Goal: Check status: Check status

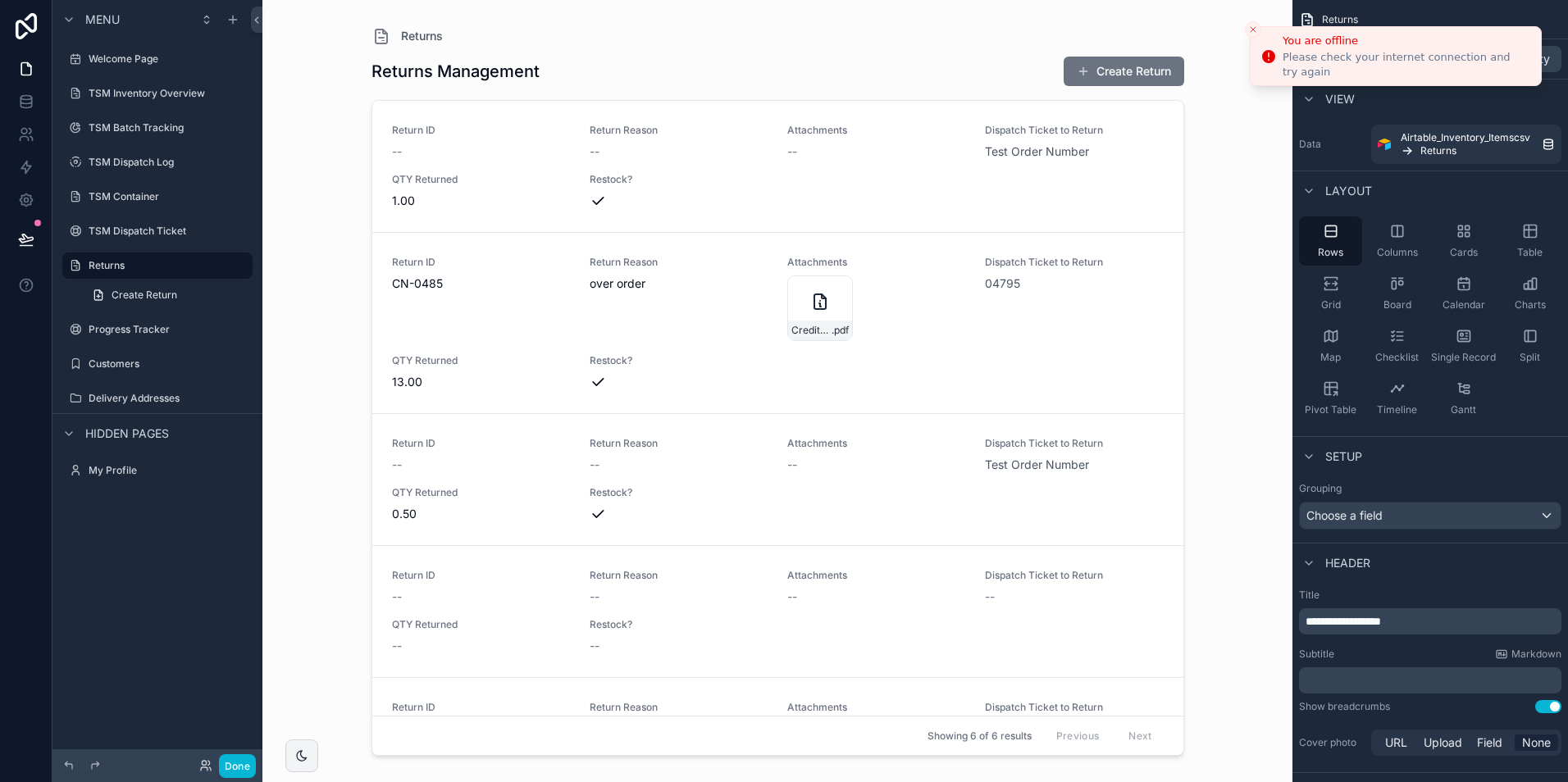
click at [1250, 25] on icon "Close toast" at bounding box center [1253, 29] width 10 height 10
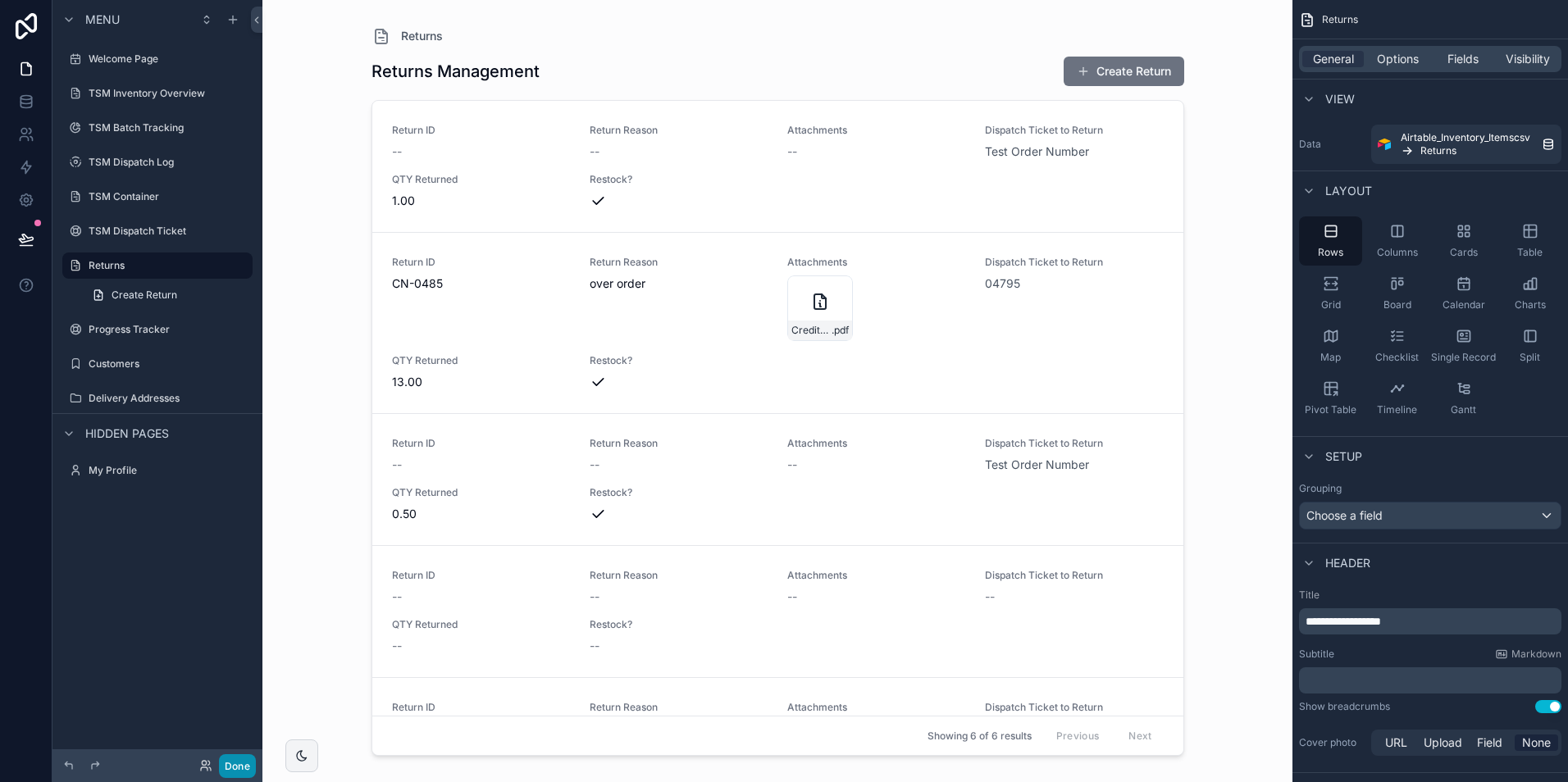
click at [241, 762] on button "Done" at bounding box center [238, 767] width 37 height 24
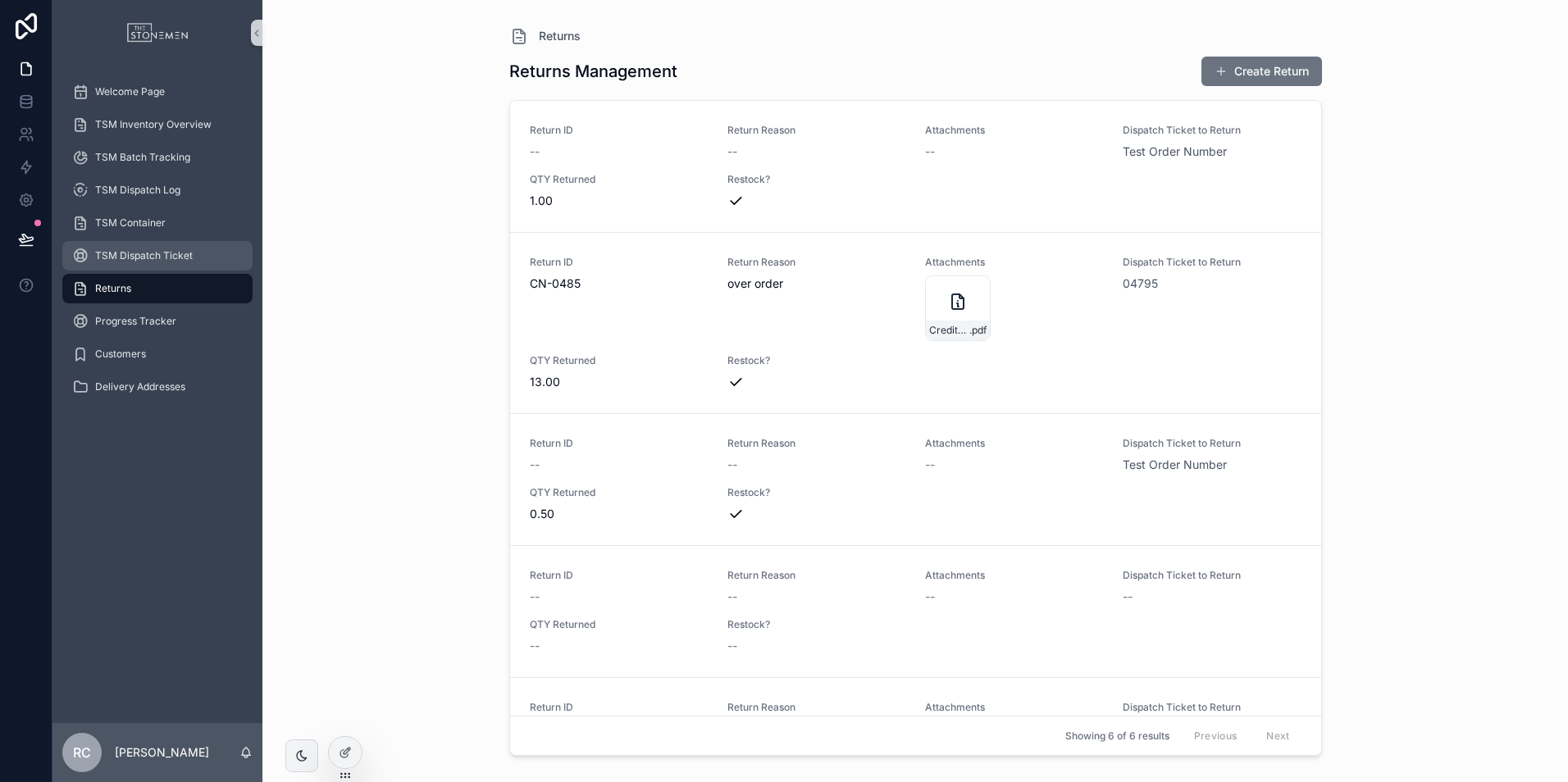
click at [117, 245] on div "TSM Dispatch Ticket" at bounding box center [158, 255] width 170 height 26
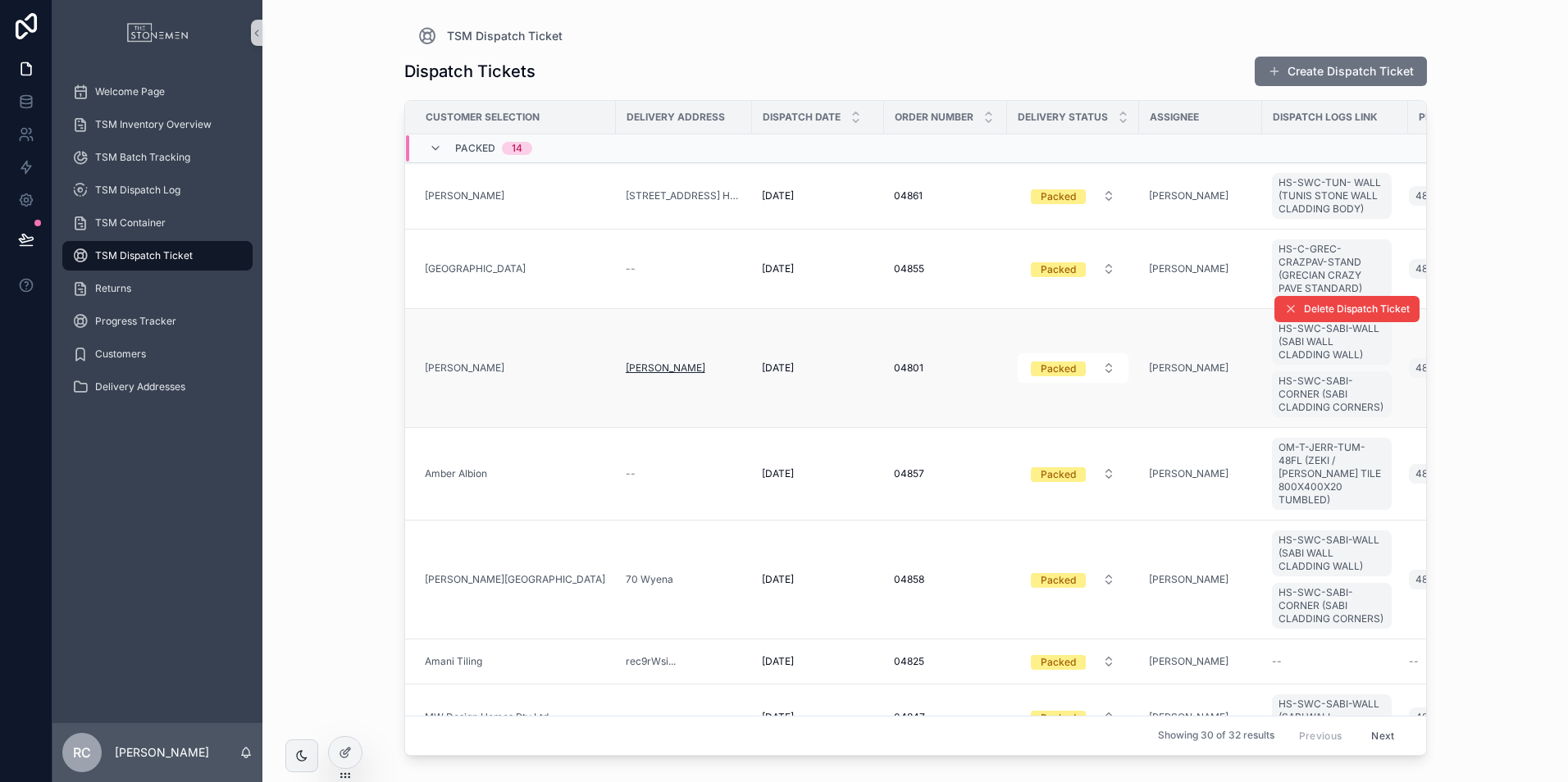
click at [671, 375] on span "[PERSON_NAME]" at bounding box center [665, 368] width 79 height 14
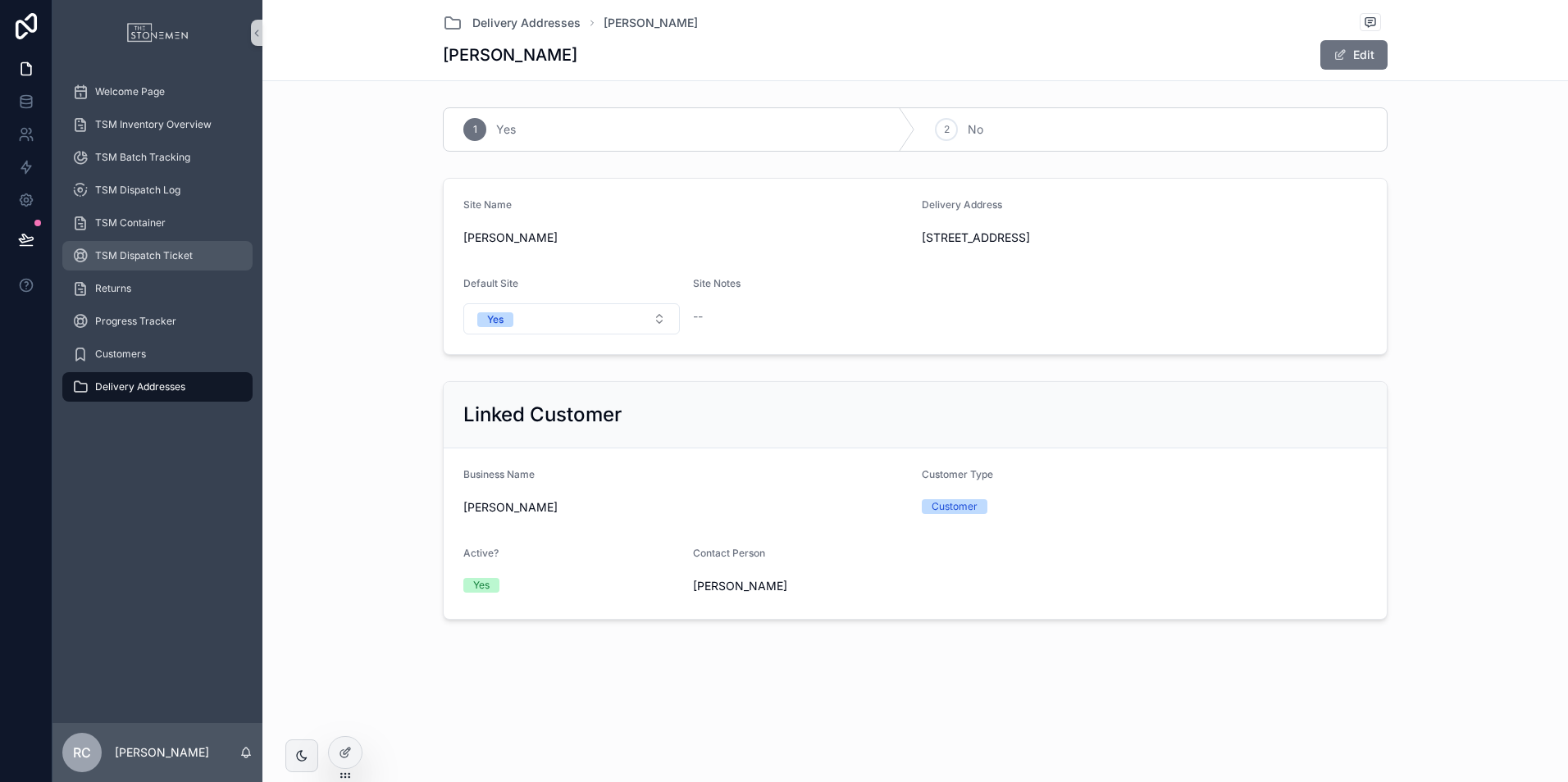
click at [148, 250] on span "TSM Dispatch Ticket" at bounding box center [143, 256] width 98 height 14
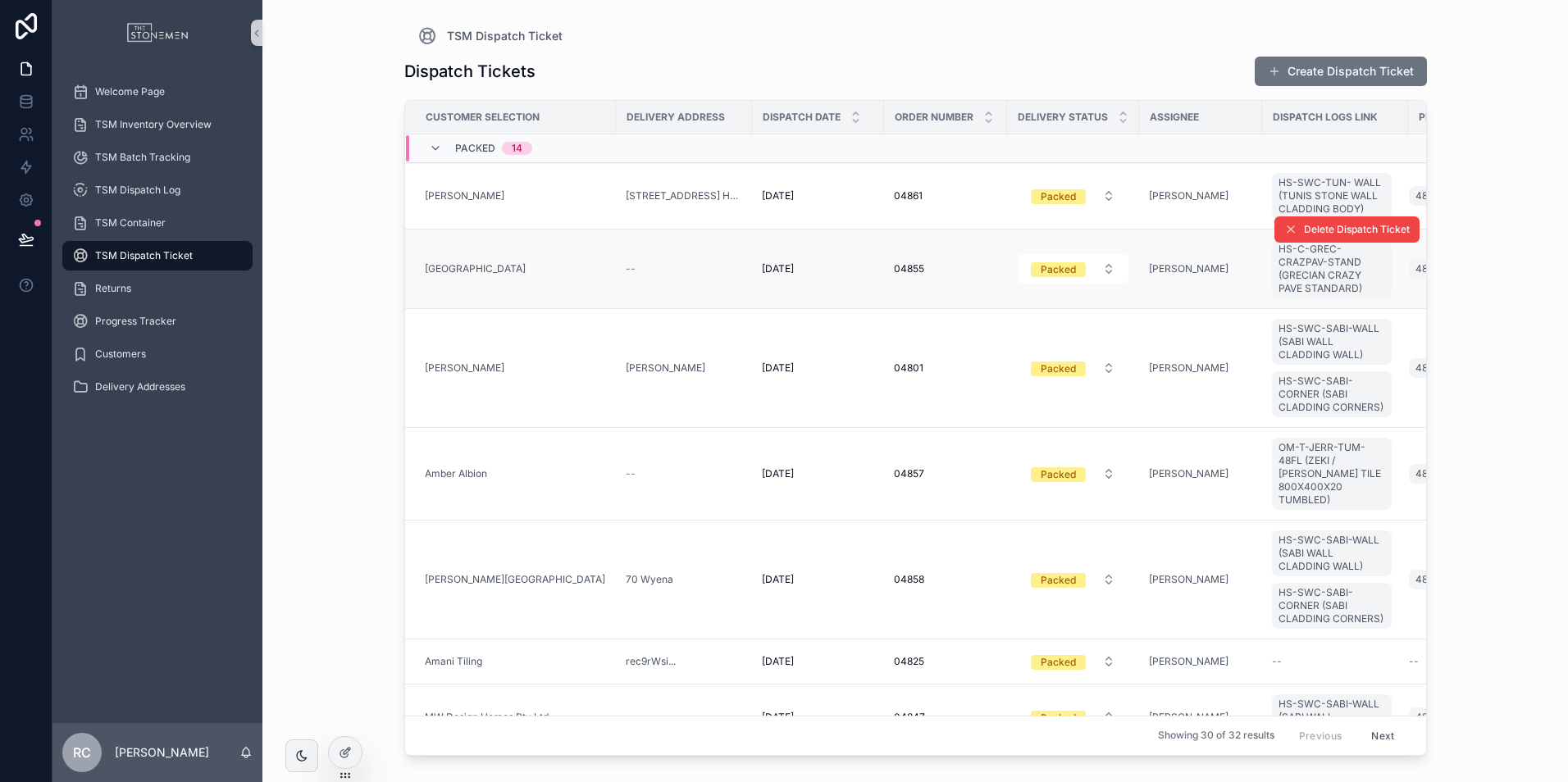
click at [730, 275] on div "--" at bounding box center [683, 269] width 116 height 14
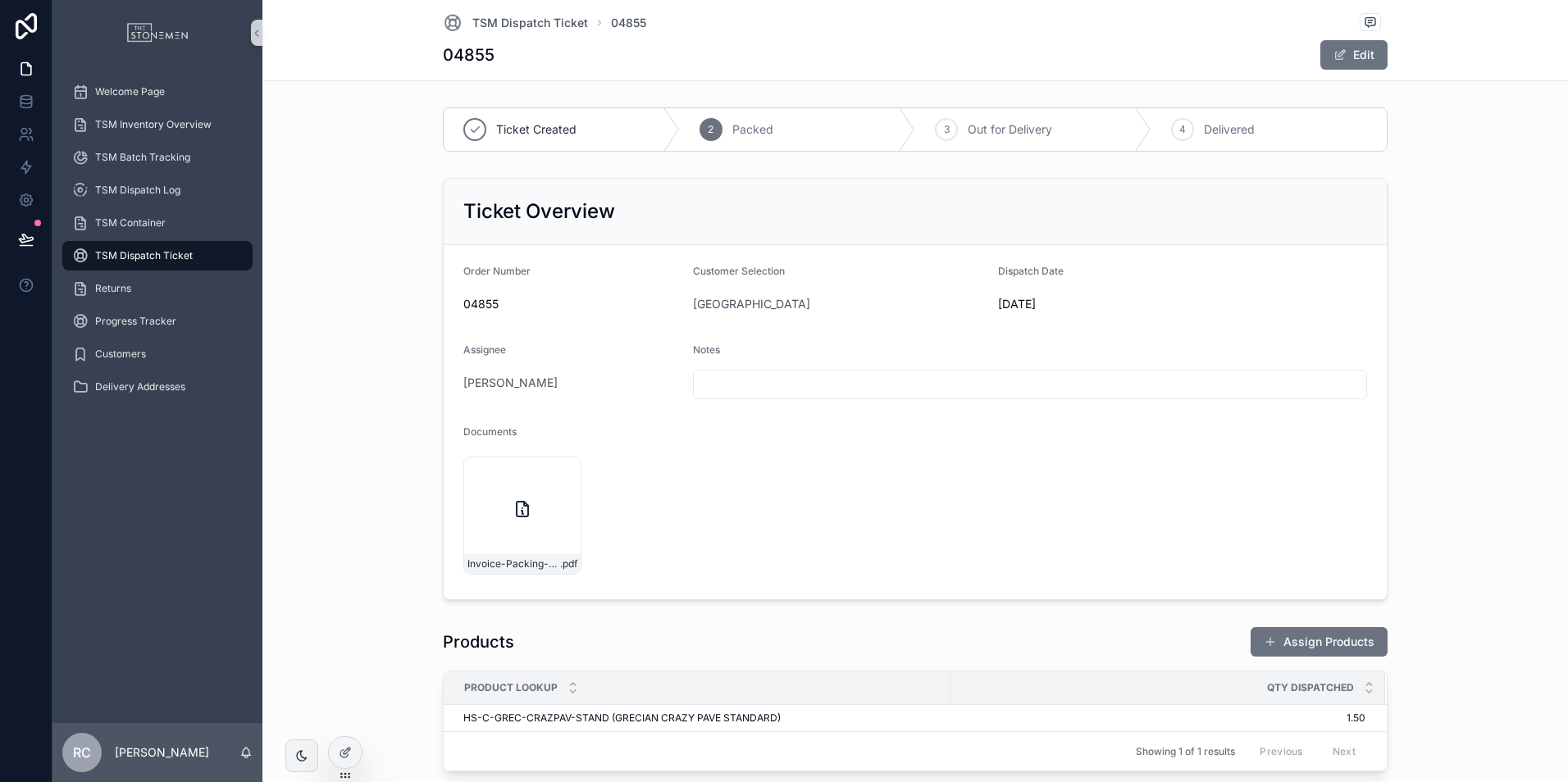
click at [113, 244] on div "TSM Dispatch Ticket" at bounding box center [158, 255] width 170 height 26
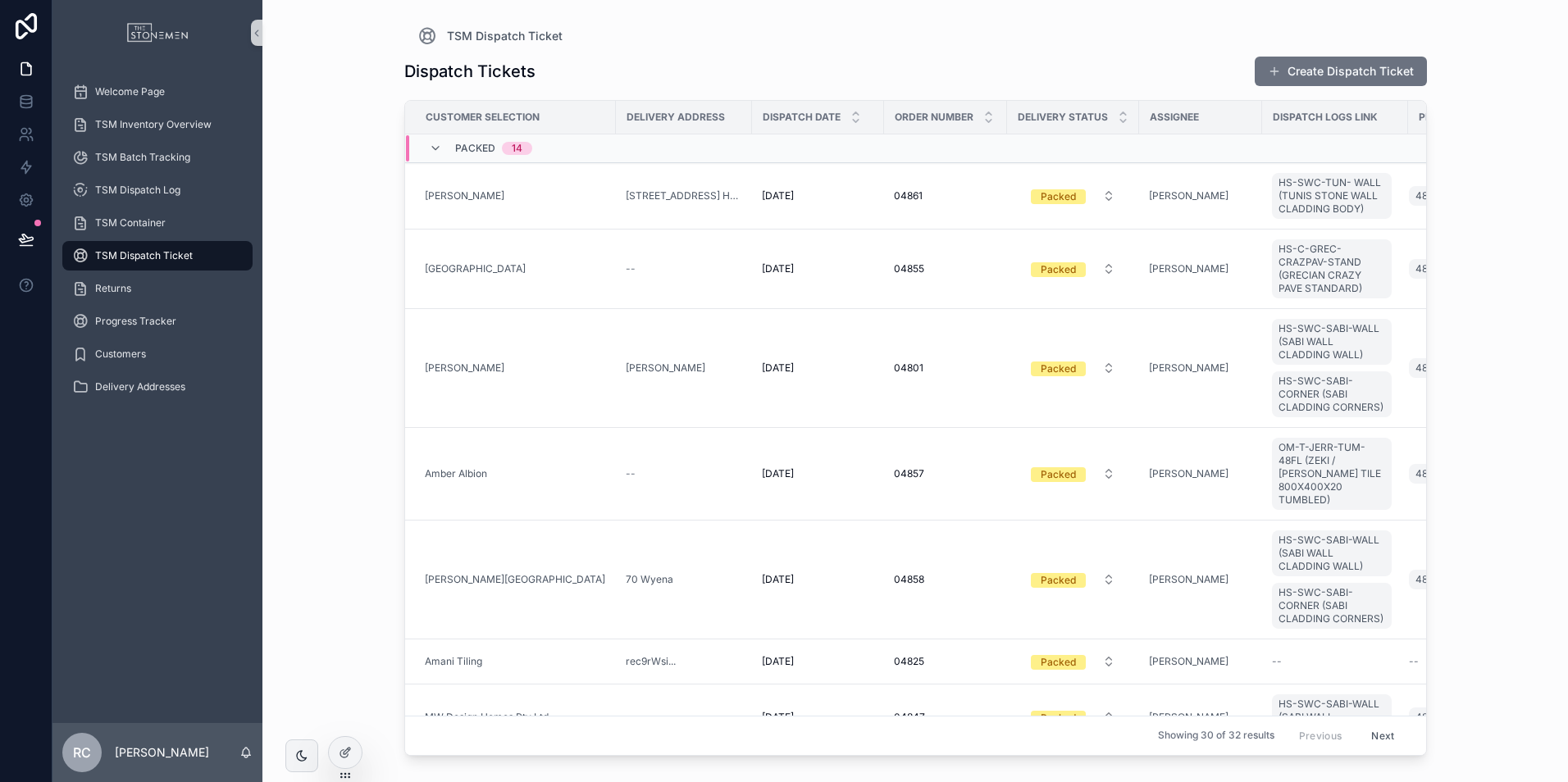
click at [319, 220] on div "TSM Dispatch Ticket Dispatch Tickets Create Dispatch Ticket Customer Selection …" at bounding box center [915, 391] width 1306 height 782
click at [154, 321] on span "Progress Tracker" at bounding box center [135, 322] width 81 height 14
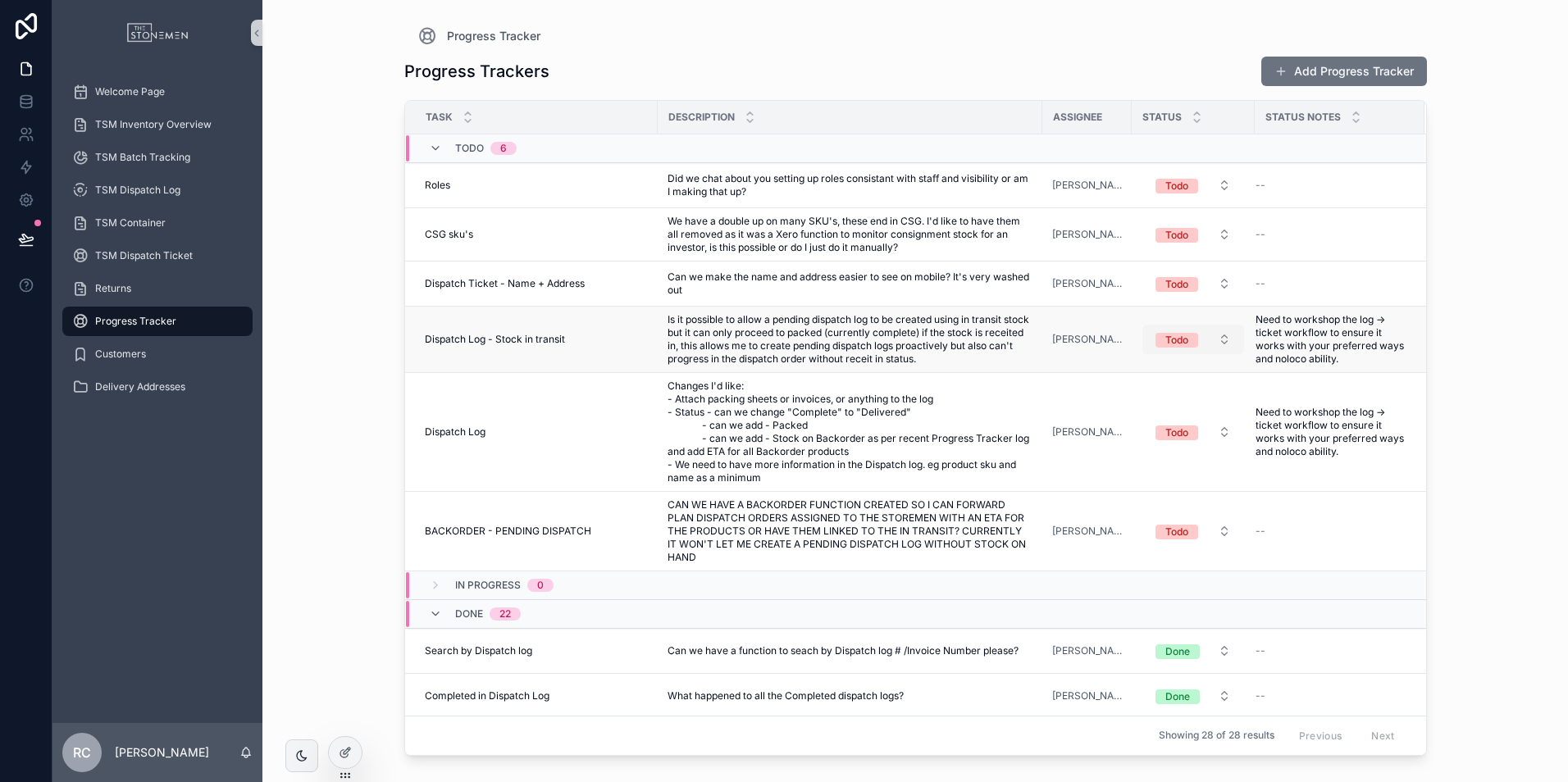
click at [1184, 339] on span "Todo" at bounding box center [1176, 339] width 43 height 14
click at [1142, 476] on div "Done" at bounding box center [1188, 478] width 197 height 24
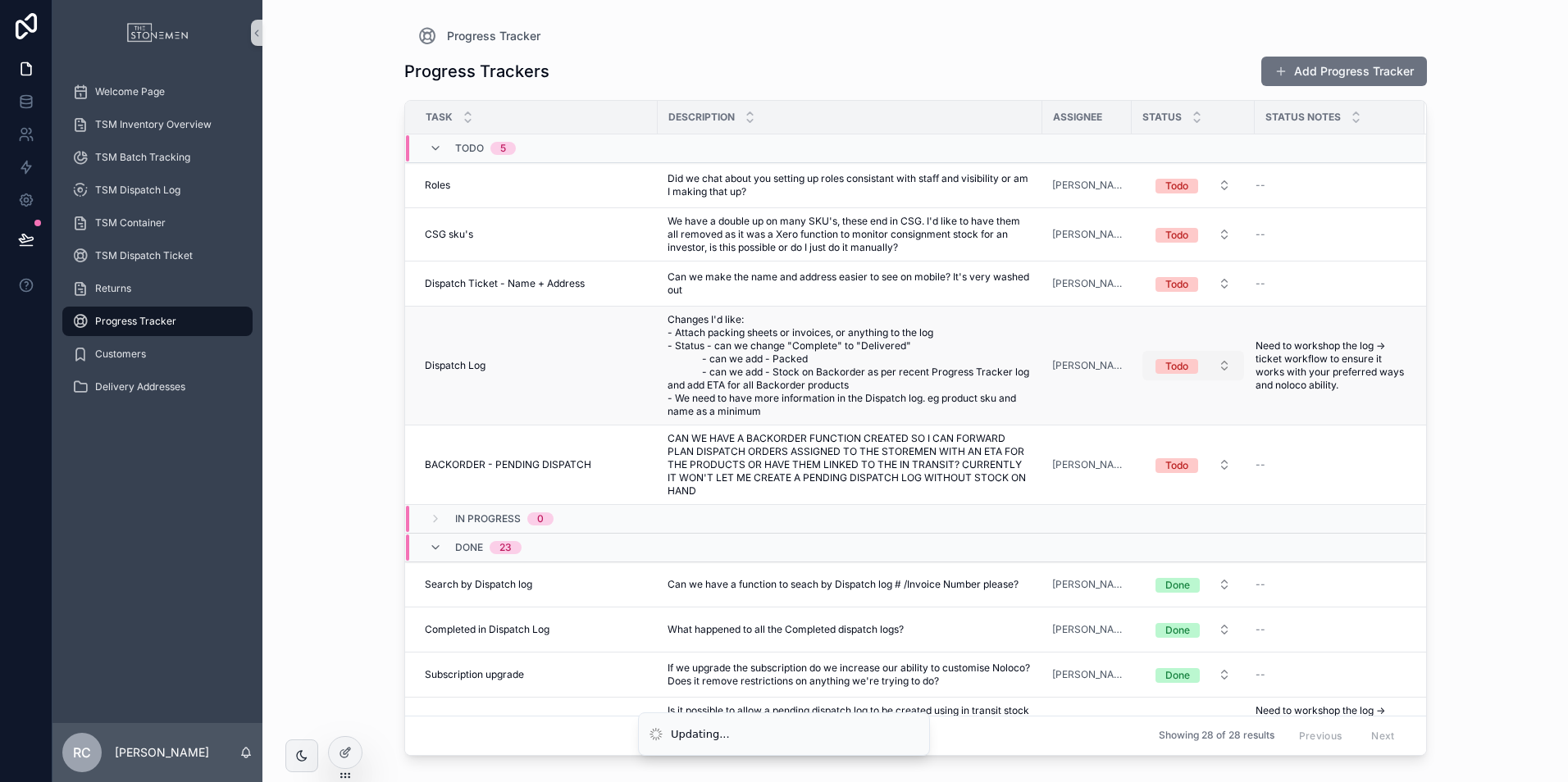
click at [1175, 368] on div "Todo" at bounding box center [1177, 366] width 23 height 14
click at [1169, 512] on div "Done" at bounding box center [1188, 504] width 197 height 24
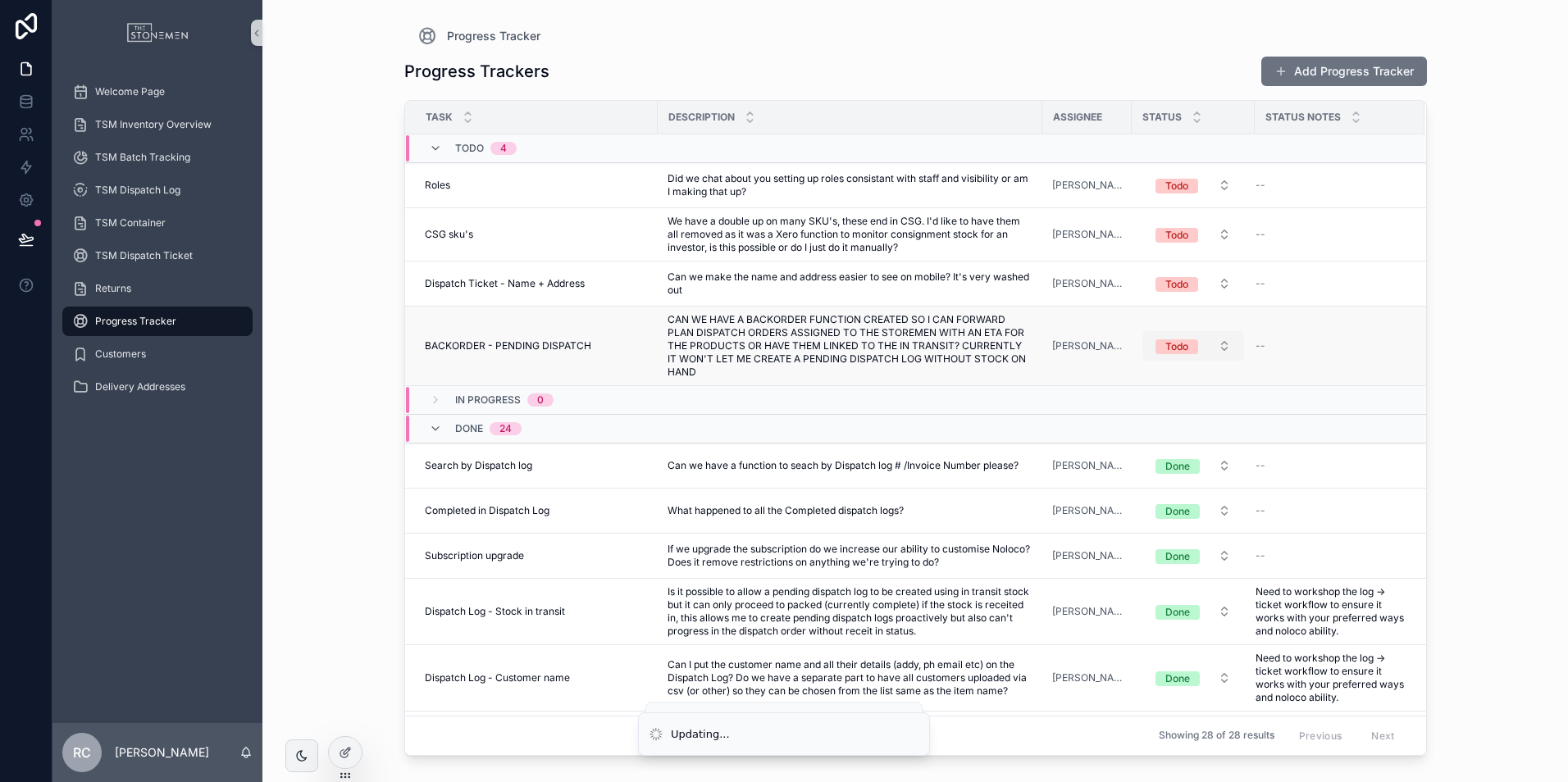
click at [1169, 344] on div "Todo" at bounding box center [1177, 346] width 23 height 14
click at [1166, 479] on div "Done" at bounding box center [1188, 484] width 197 height 24
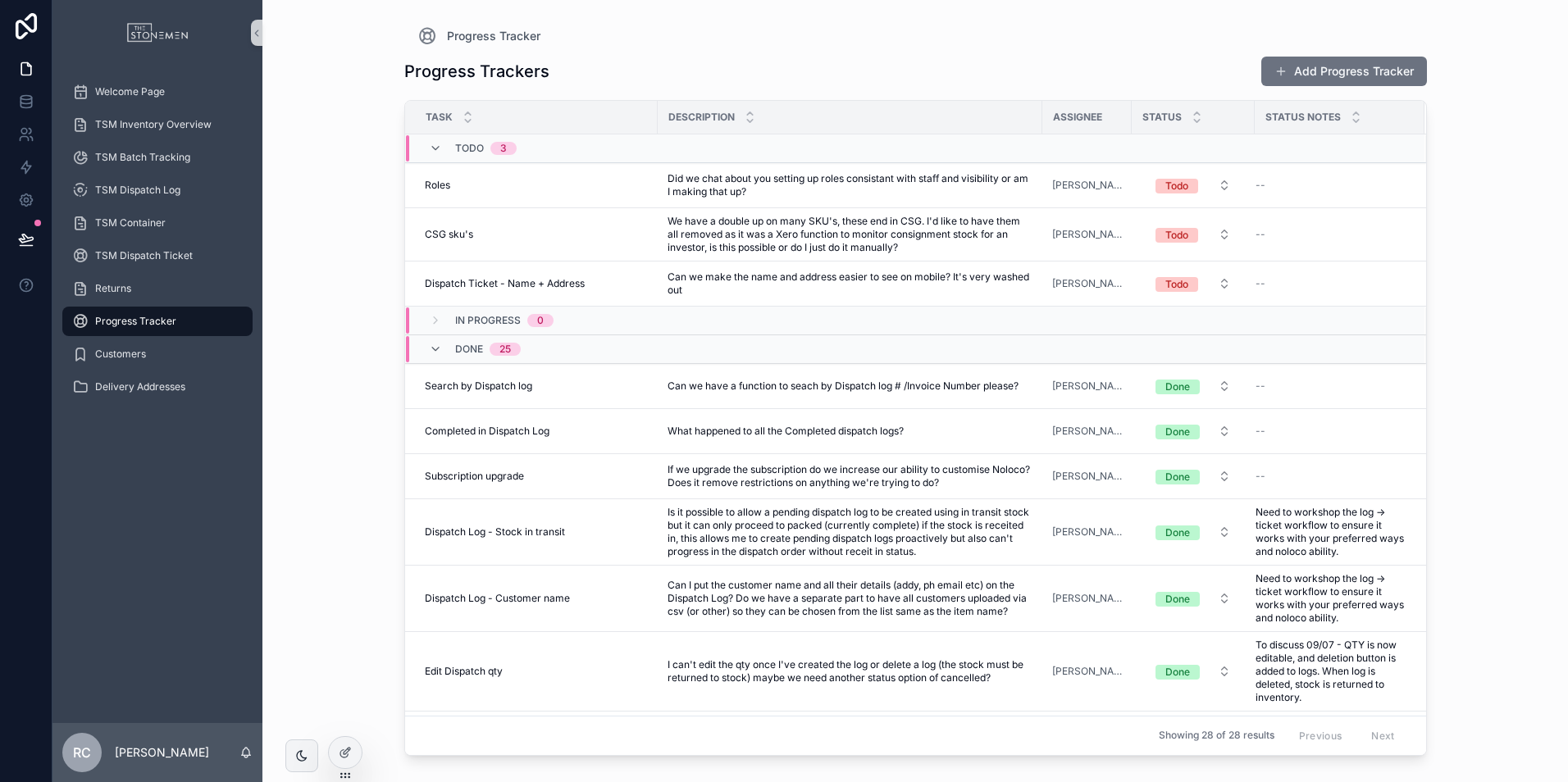
click at [126, 514] on div "Welcome Page TSM Inventory Overview TSM Batch Tracking TSM Dispatch Log TSM Con…" at bounding box center [157, 394] width 210 height 657
click at [158, 256] on span "TSM Dispatch Ticket" at bounding box center [143, 256] width 98 height 14
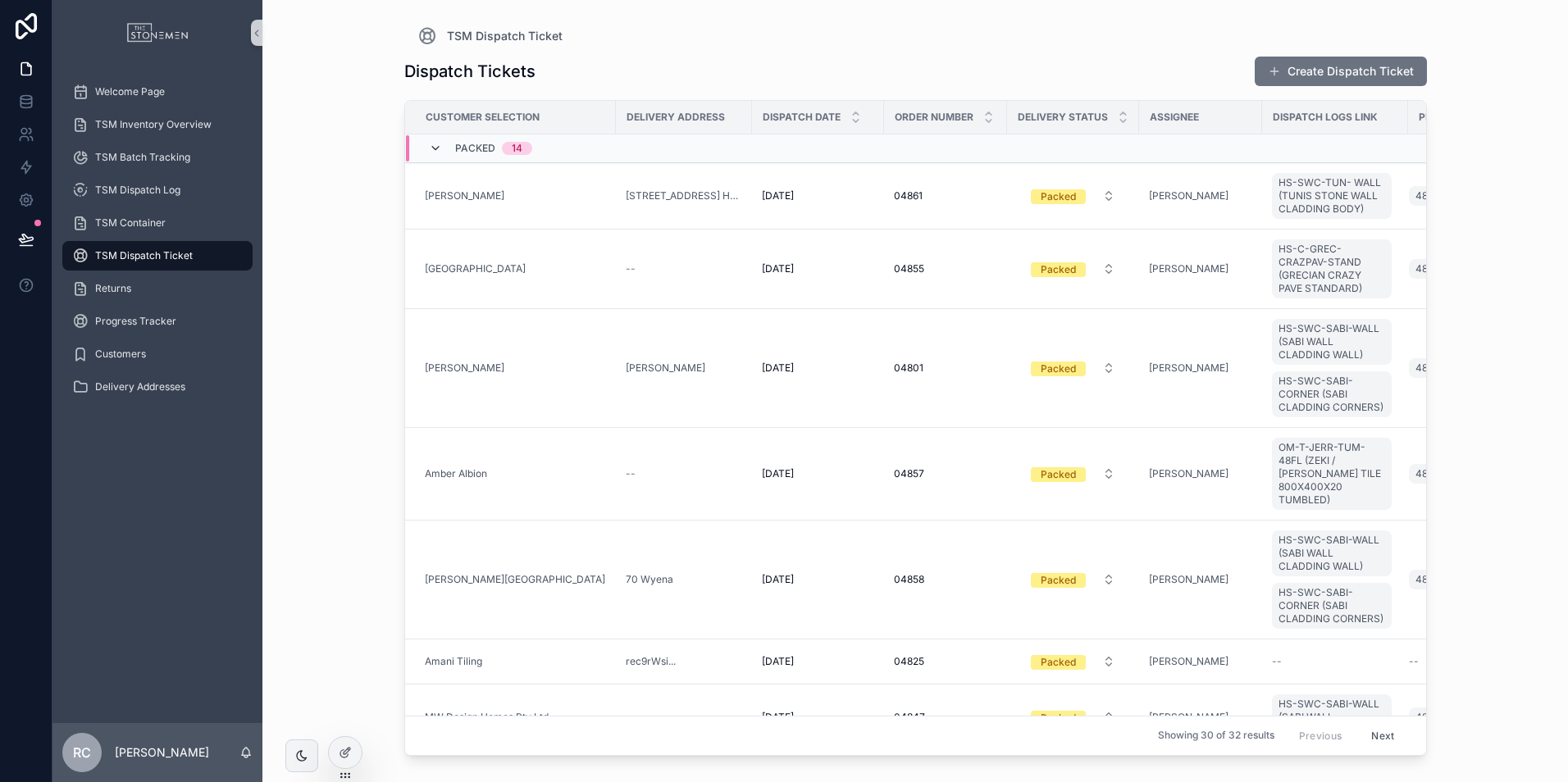
click at [437, 149] on icon "scrollable content" at bounding box center [436, 149] width 14 height 14
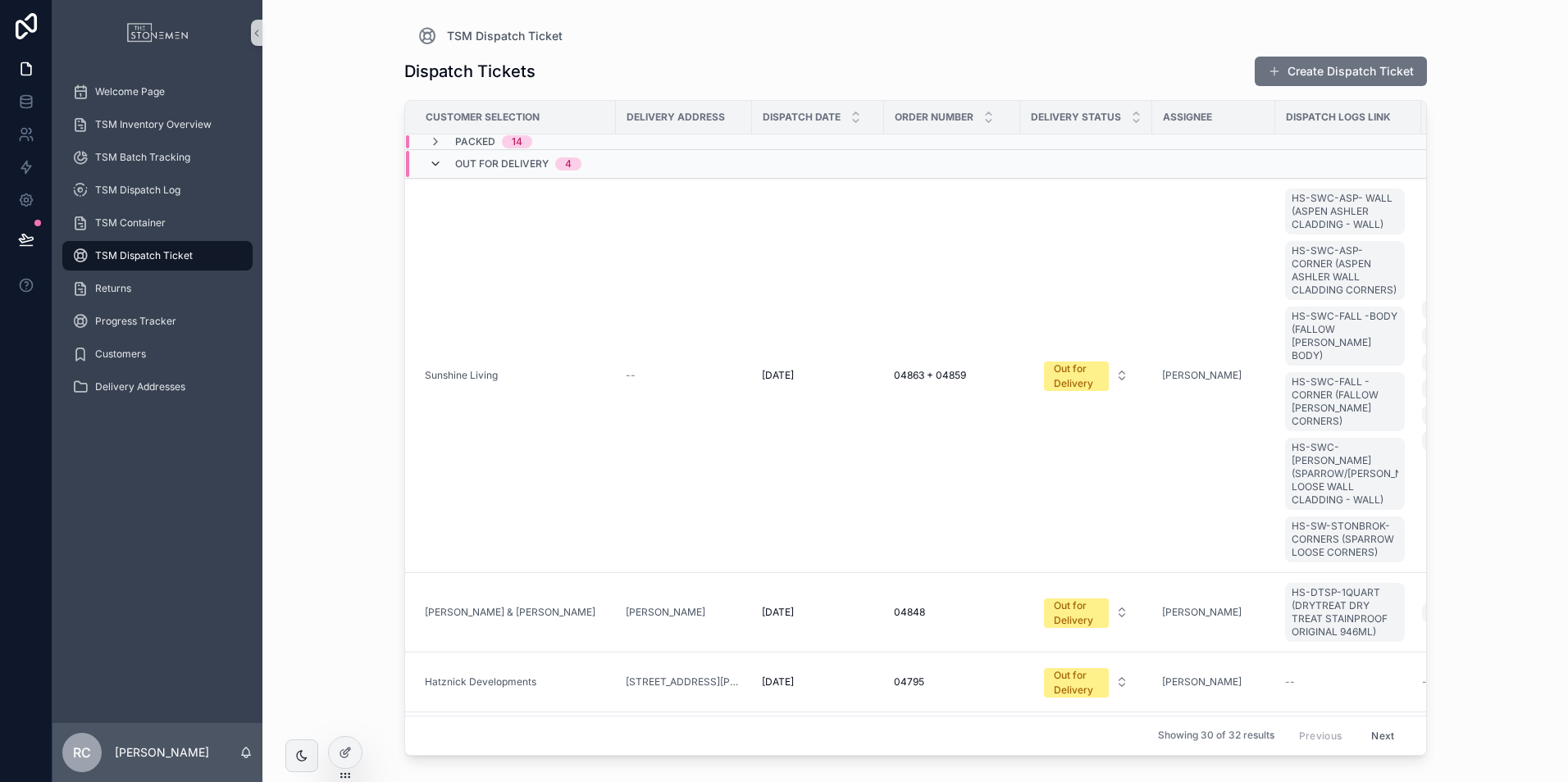
click at [440, 165] on icon "scrollable content" at bounding box center [436, 164] width 14 height 14
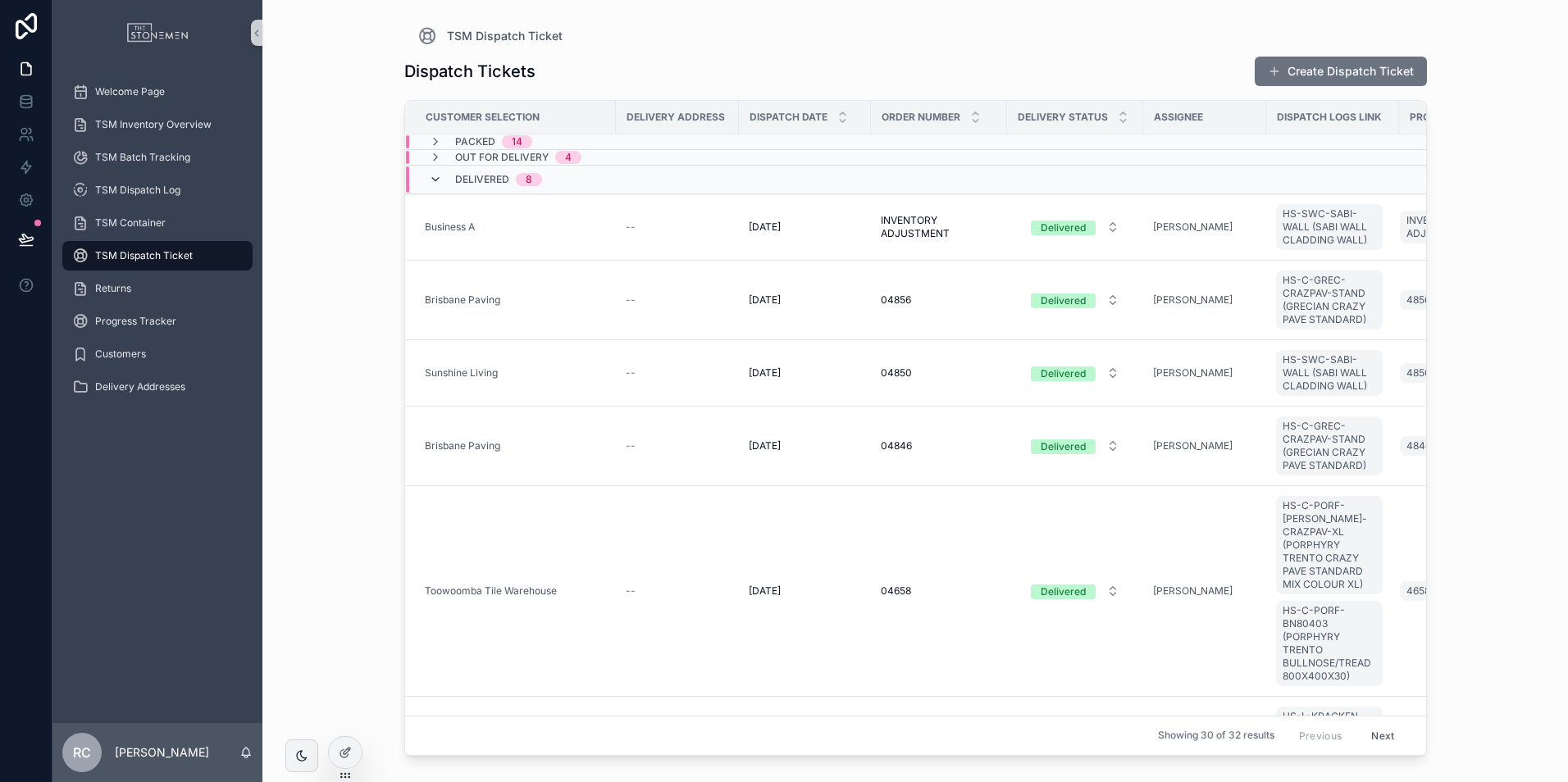
click at [441, 180] on icon "scrollable content" at bounding box center [436, 180] width 14 height 14
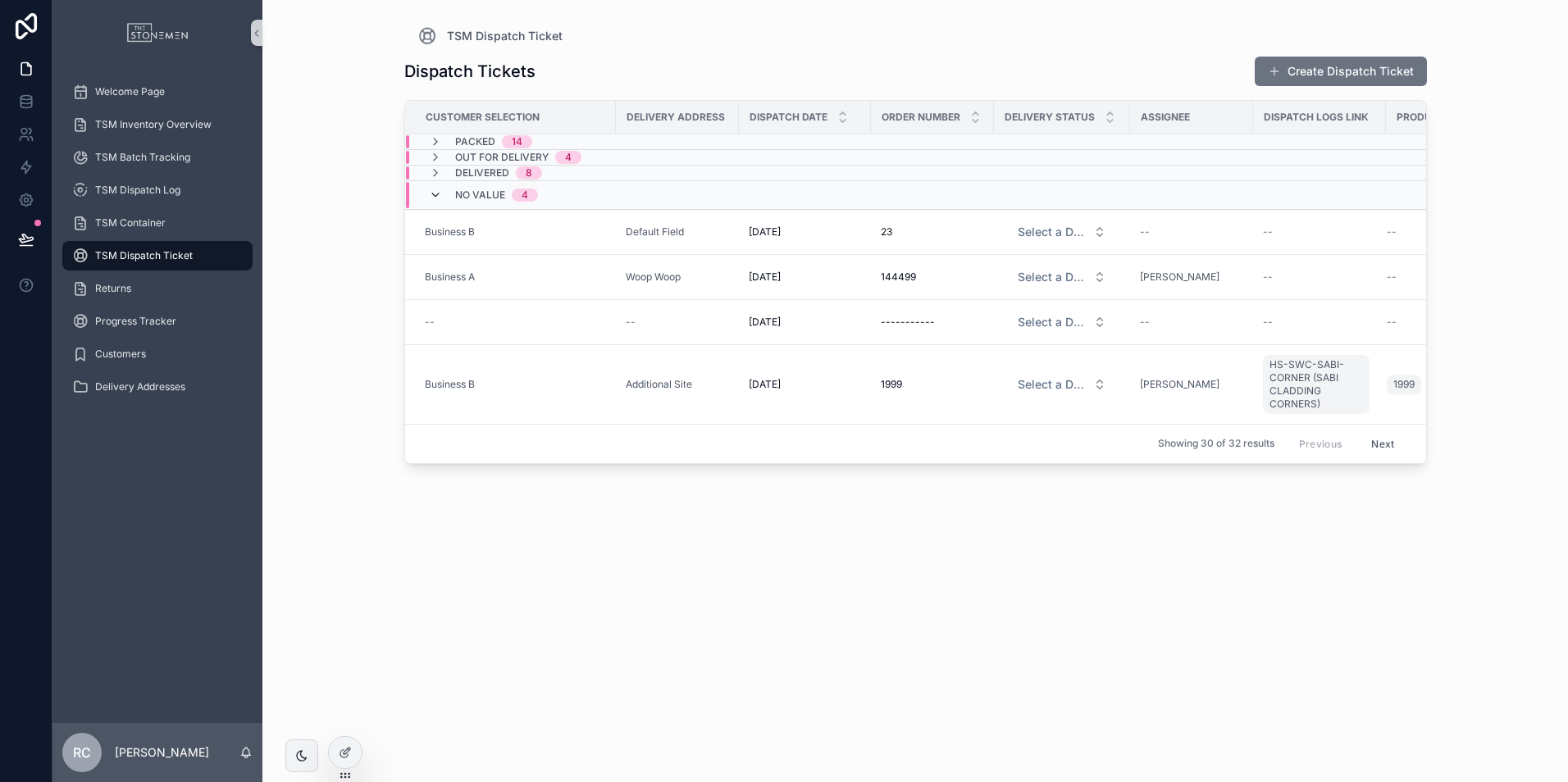
click at [441, 195] on icon "scrollable content" at bounding box center [436, 195] width 14 height 14
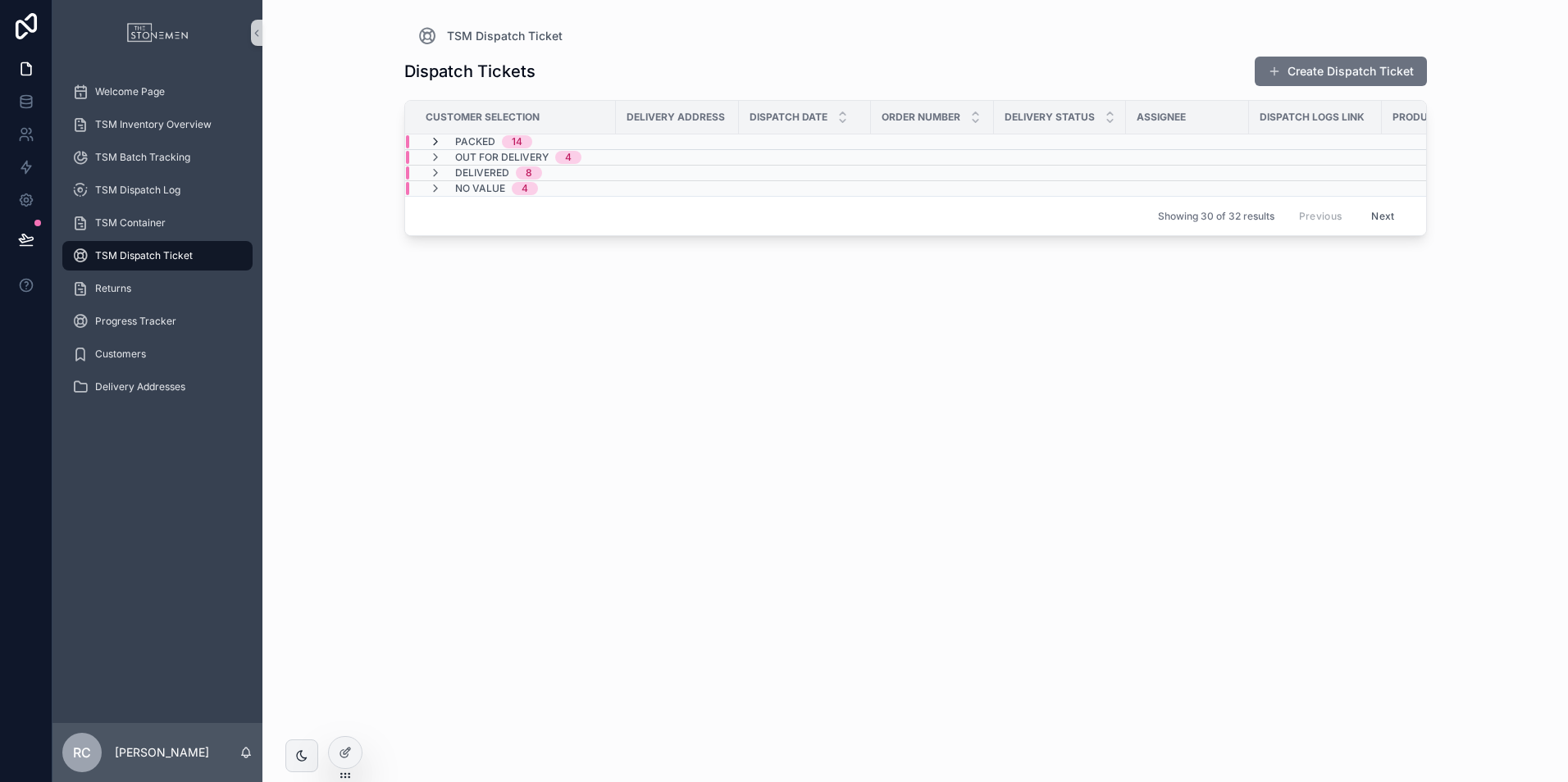
click at [433, 142] on icon "scrollable content" at bounding box center [436, 142] width 14 height 14
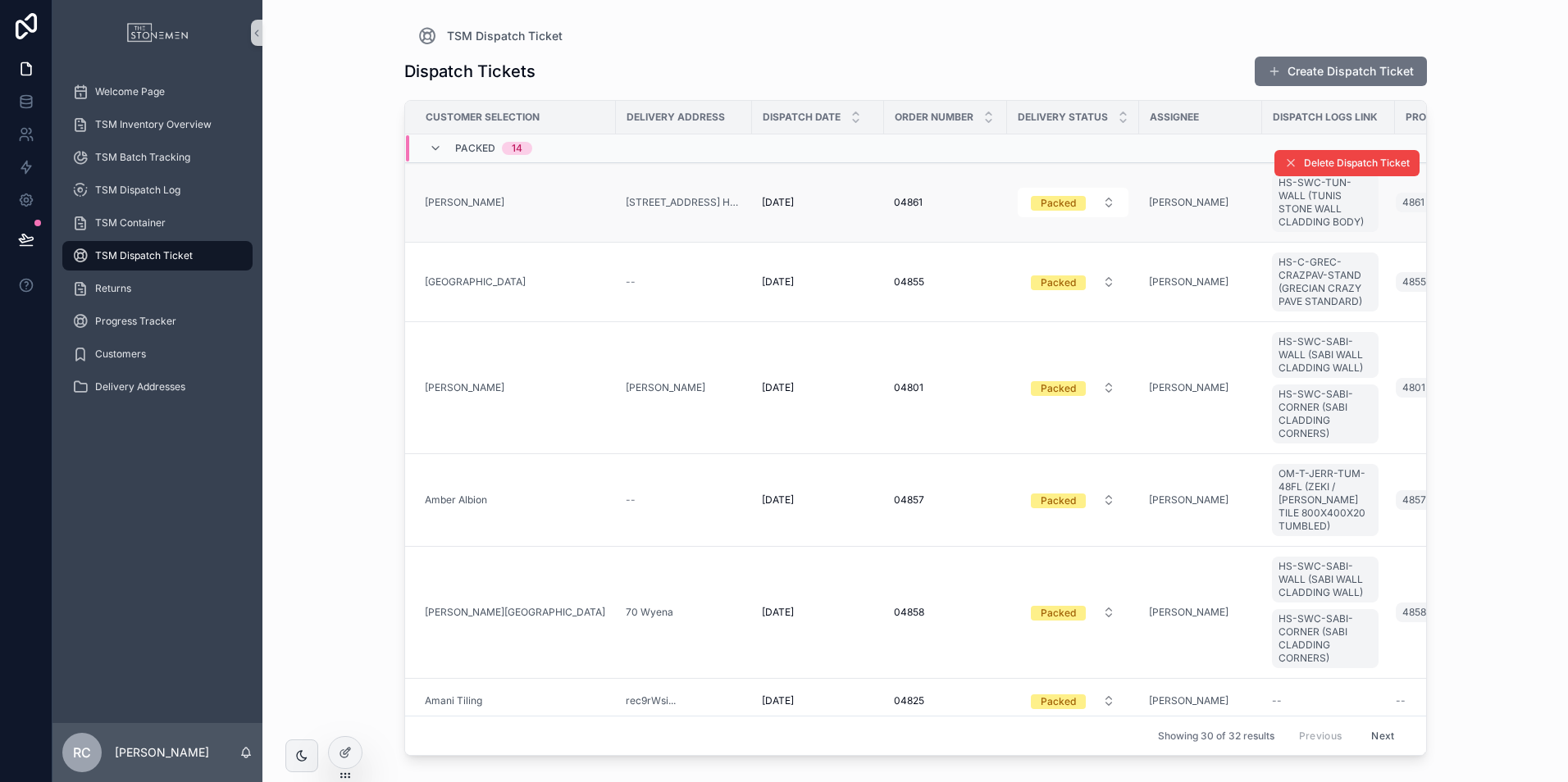
click at [824, 197] on div "[DATE] [DATE]" at bounding box center [818, 203] width 112 height 14
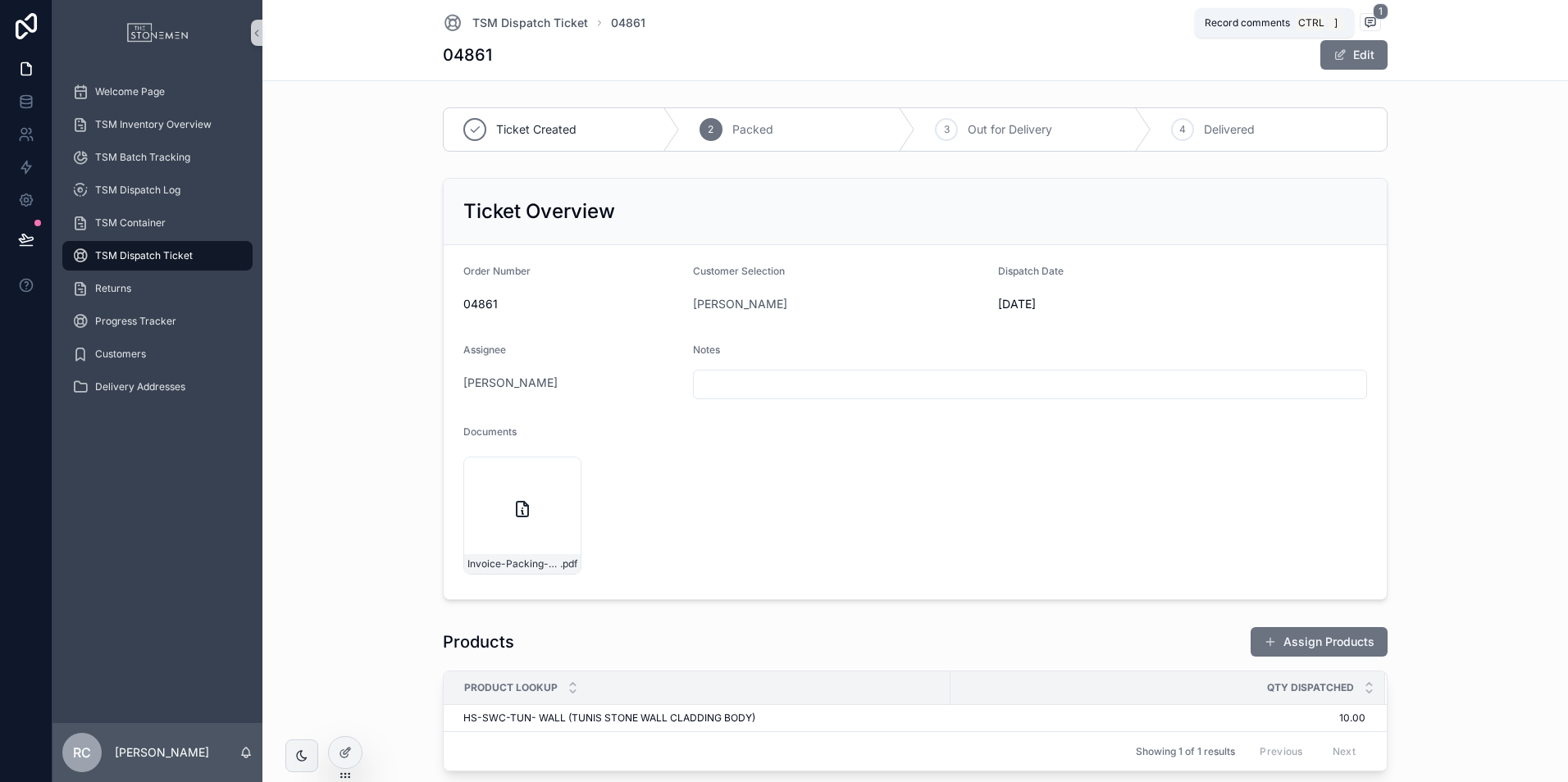
click at [1365, 14] on span "scrollable content" at bounding box center [1371, 22] width 21 height 18
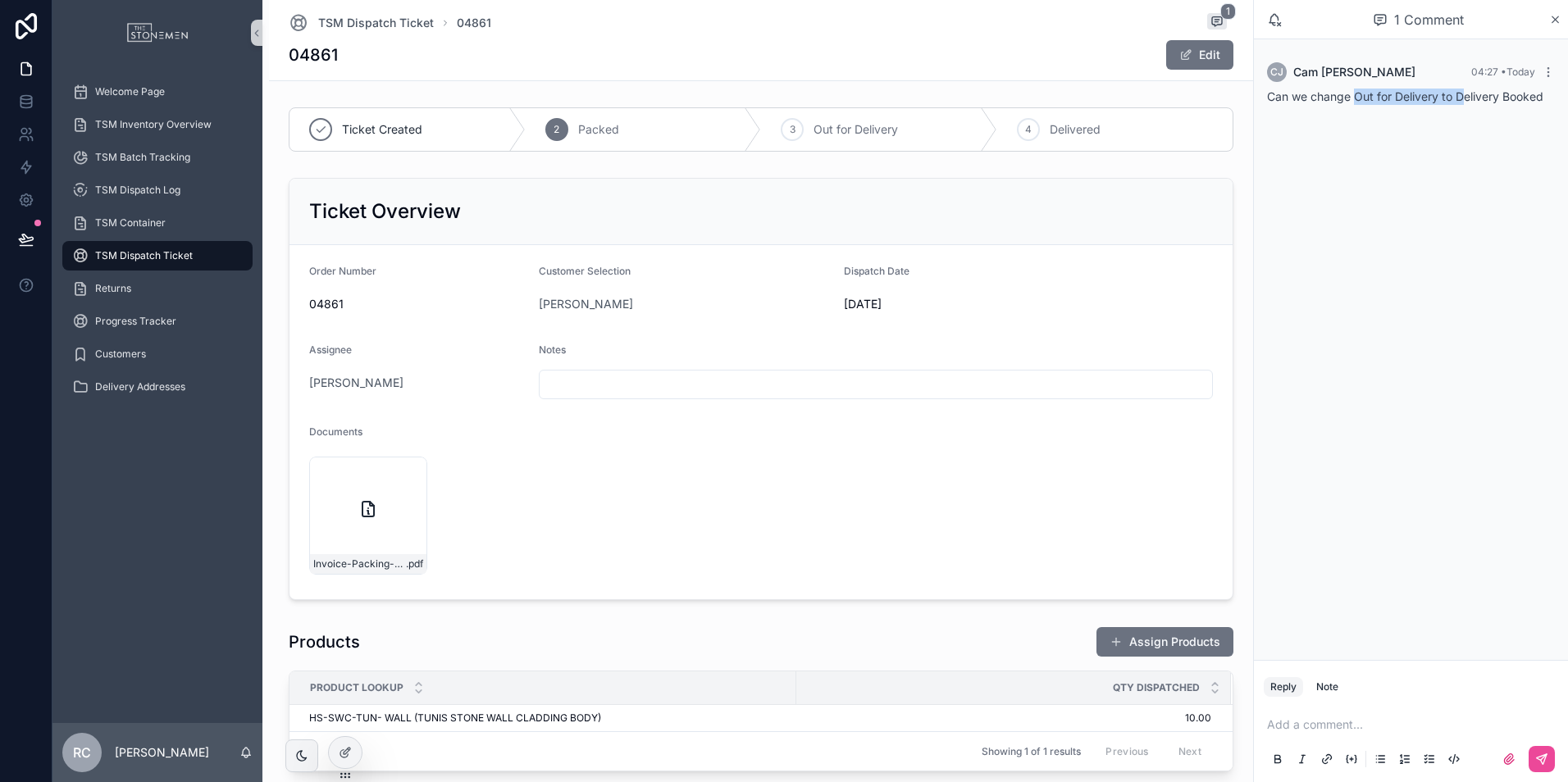
drag, startPoint x: 1358, startPoint y: 99, endPoint x: 1464, endPoint y: 90, distance: 106.4
click at [1464, 90] on span "Can we change Out for Delivery to Delivery Booked" at bounding box center [1406, 96] width 276 height 14
drag, startPoint x: 1464, startPoint y: 90, endPoint x: 1415, endPoint y: 134, distance: 65.9
click at [1415, 134] on div "[PERSON_NAME] Cam [PERSON_NAME] 04:27 • [DATE] Can we change Out for Delivery t…" at bounding box center [1410, 350] width 314 height 621
drag, startPoint x: 1557, startPoint y: 96, endPoint x: 1258, endPoint y: 57, distance: 301.5
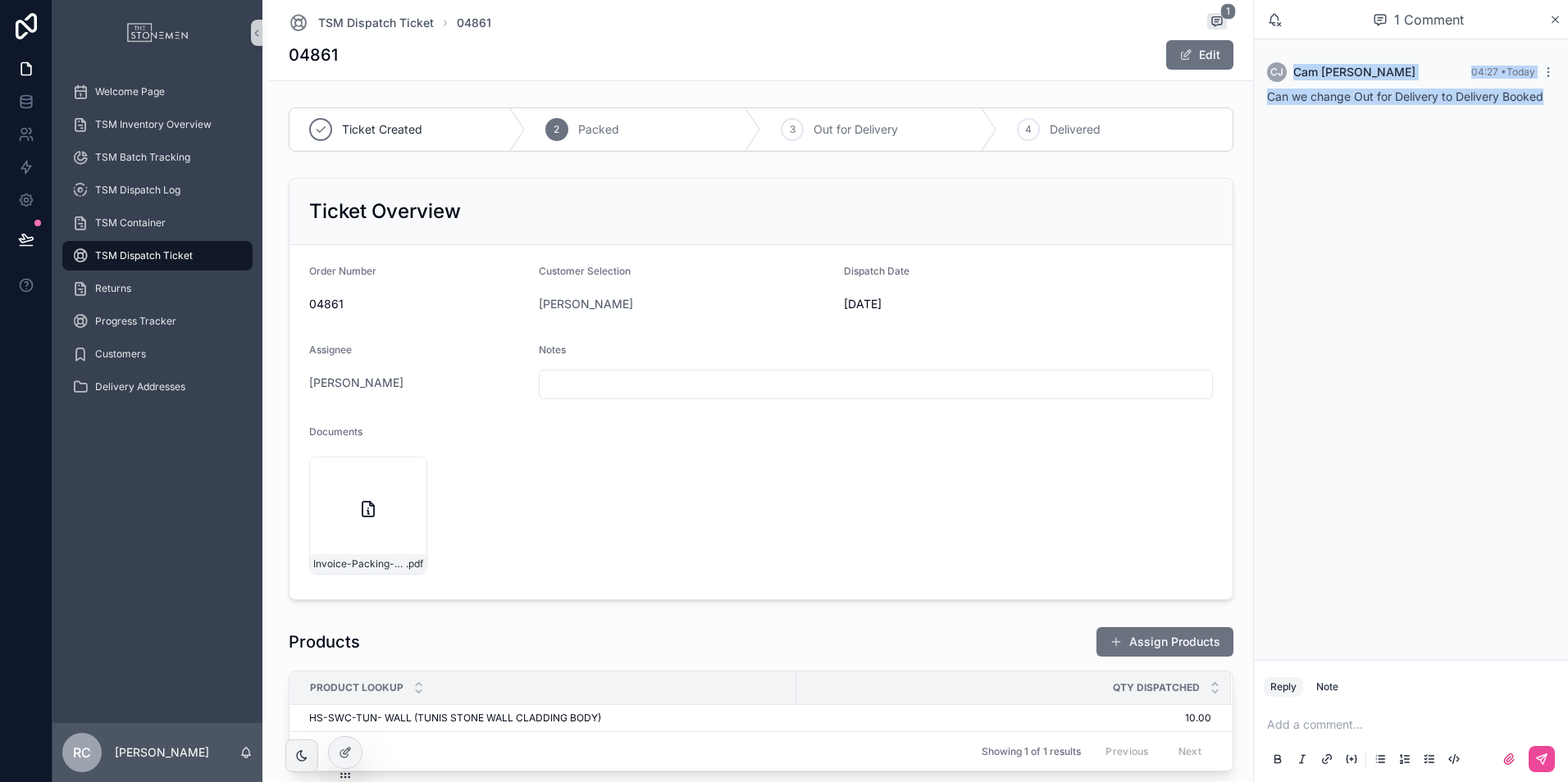
click at [1258, 57] on div "[PERSON_NAME] Cam [PERSON_NAME] 04:27 • [DATE] Can we change Out for Delivery t…" at bounding box center [1411, 83] width 307 height 62
copy div "[PERSON_NAME] 04:27 • [DATE] Can we change Out for Delivery to Delivery Booked"
drag, startPoint x: 1559, startPoint y: 14, endPoint x: 1530, endPoint y: 39, distance: 38.3
click at [1559, 14] on icon "scrollable content" at bounding box center [1555, 20] width 13 height 14
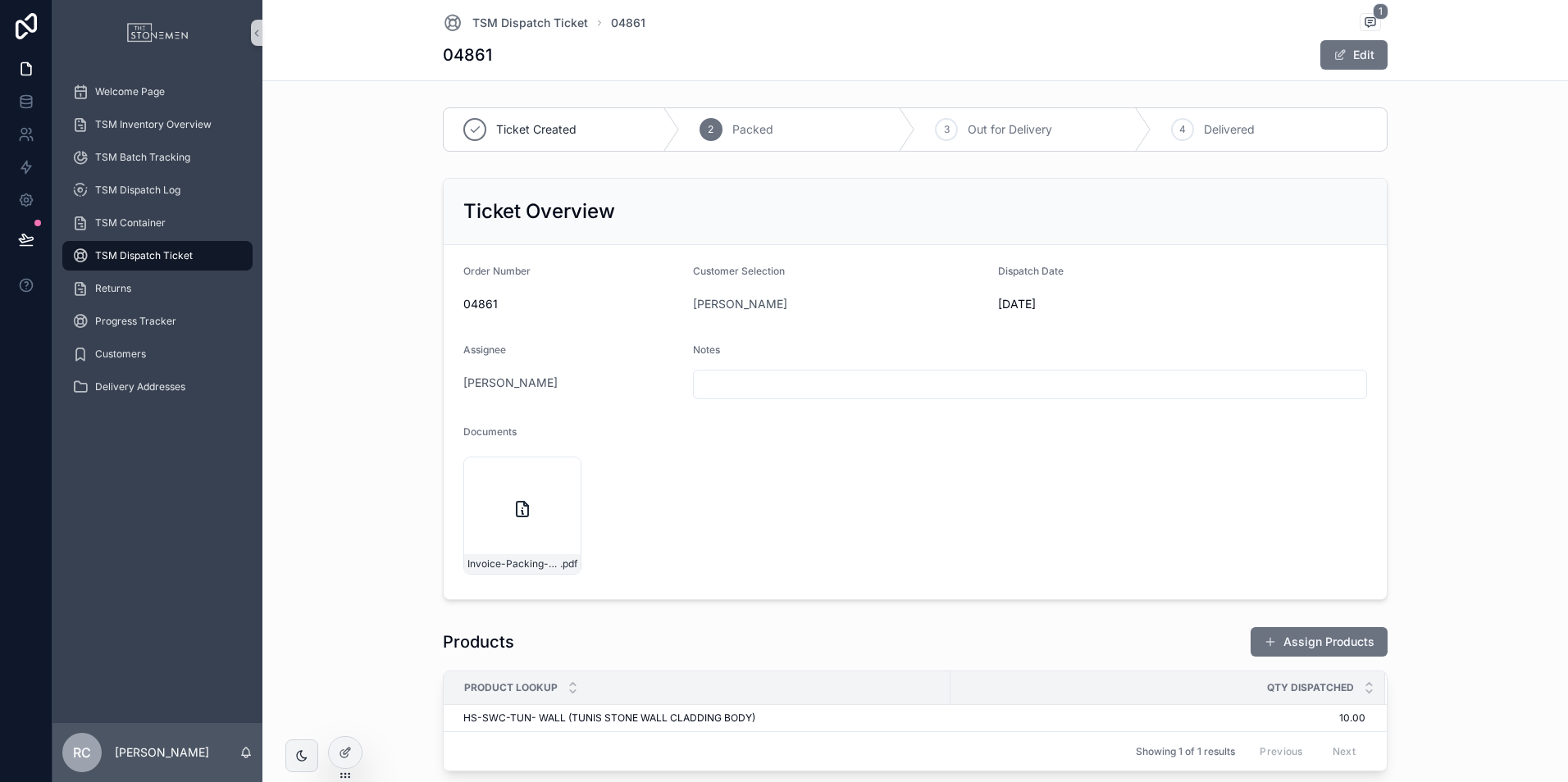
click at [982, 51] on div "04861 Edit" at bounding box center [915, 55] width 944 height 31
